Goal: Information Seeking & Learning: Learn about a topic

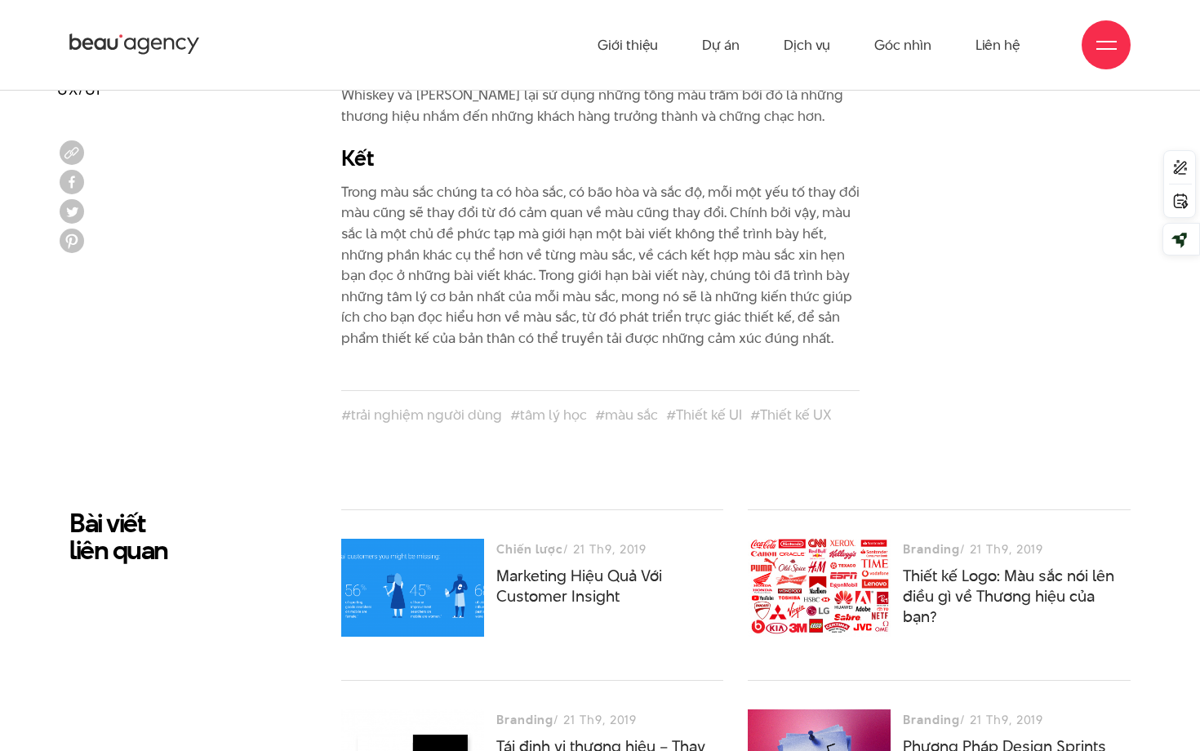
scroll to position [9318, 0]
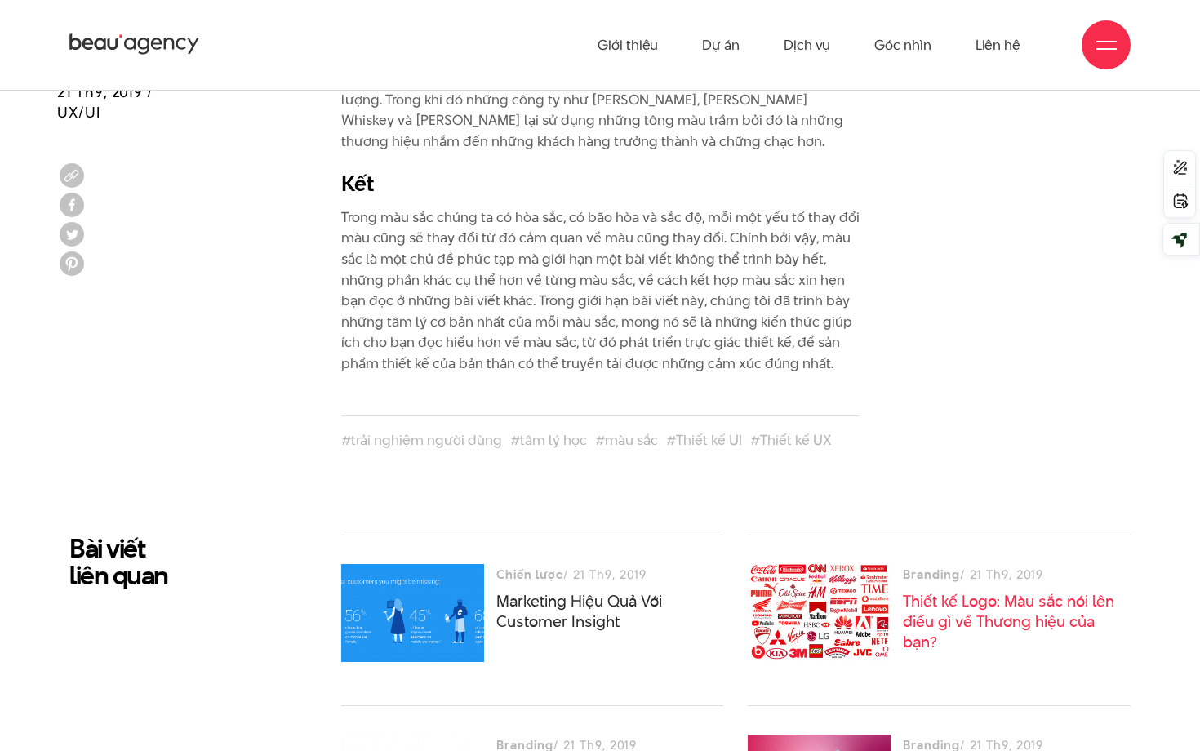
click at [962, 590] on link "Thiết kế Logo: Màu sắc nói lên điều gì về Thương hiệu của bạn?" at bounding box center [1008, 621] width 211 height 63
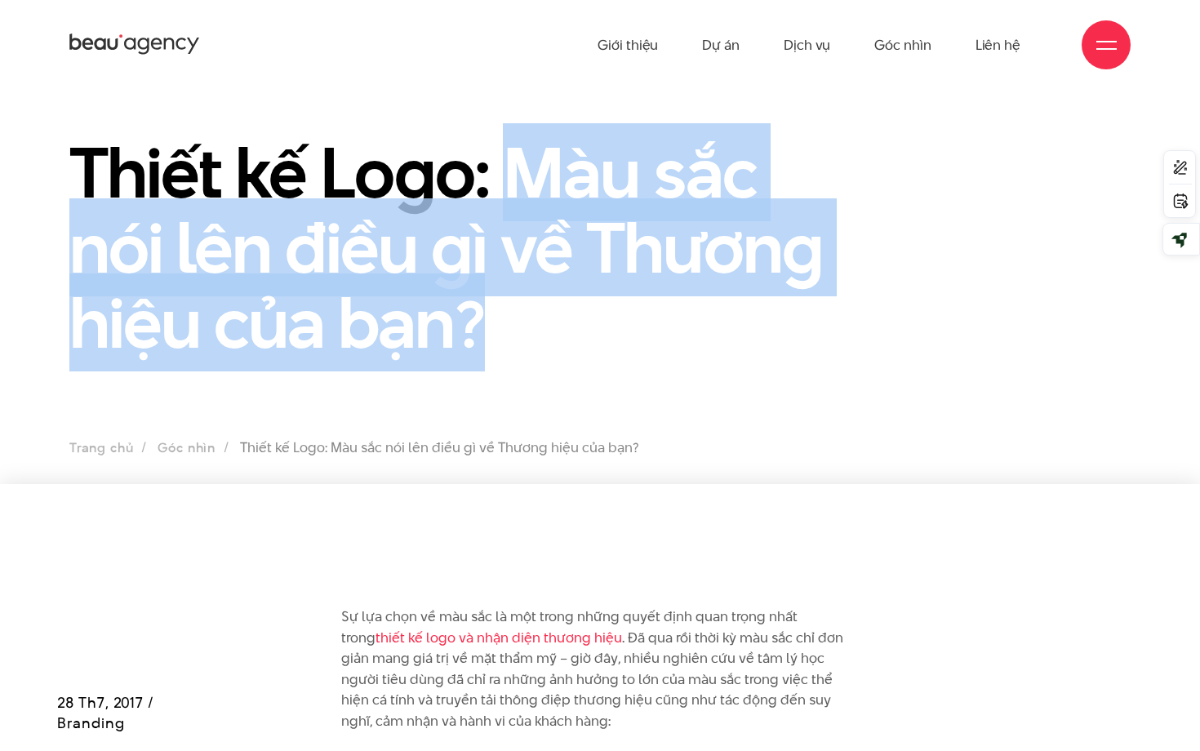
drag, startPoint x: 501, startPoint y: 159, endPoint x: 665, endPoint y: 327, distance: 234.4
click at [665, 327] on h1 "Thiết kế Logo: Màu sắc nói lên điều gì về Thương hiệu của bạn?" at bounding box center [464, 247] width 790 height 225
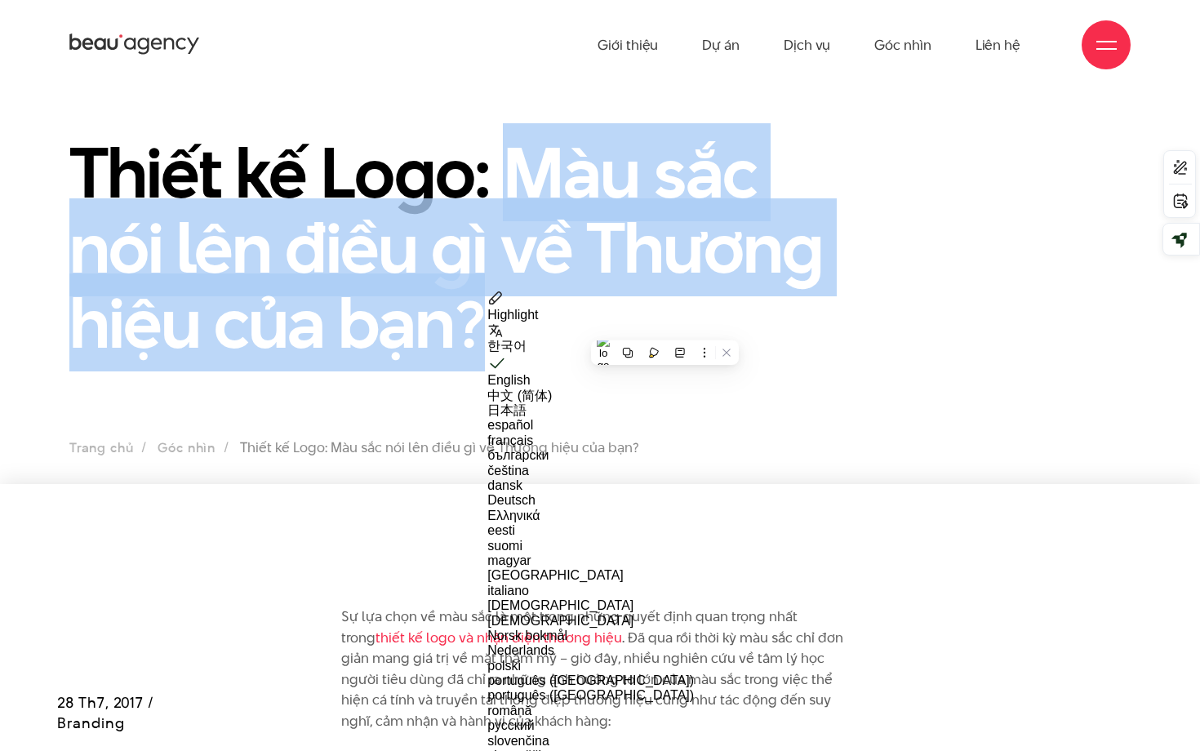
copy h1 "Màu sắc nói lên điều gì về Thương hiệu của bạn?"
